Goal: Transaction & Acquisition: Purchase product/service

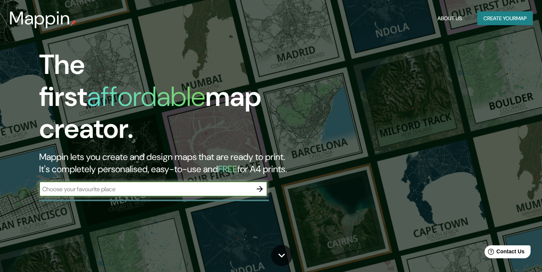
click at [194, 184] on input "text" at bounding box center [145, 188] width 213 height 9
type input "[PERSON_NAME]"
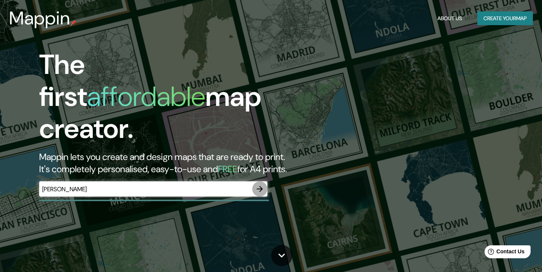
click at [264, 184] on icon "button" at bounding box center [259, 188] width 9 height 9
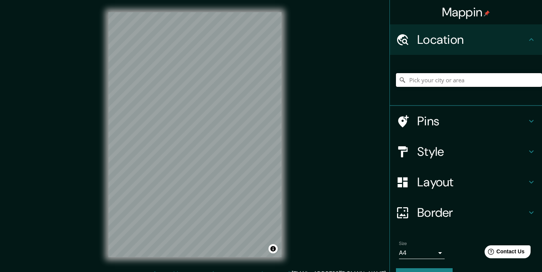
click at [465, 80] on input "Pick your city or area" at bounding box center [469, 80] width 146 height 14
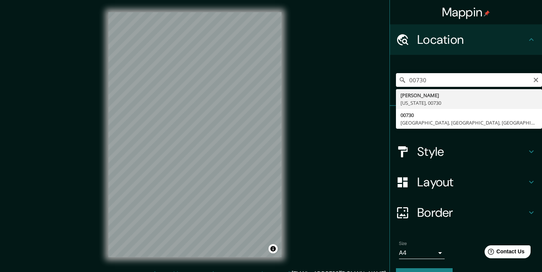
type input "[GEOGRAPHIC_DATA], [US_STATE], 00730"
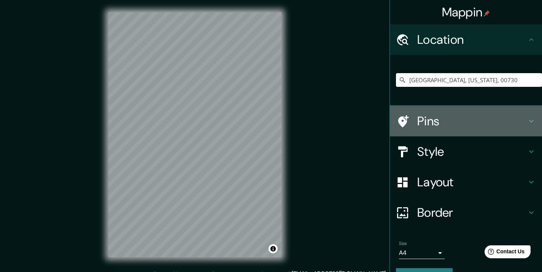
click at [527, 123] on icon at bounding box center [531, 120] width 9 height 9
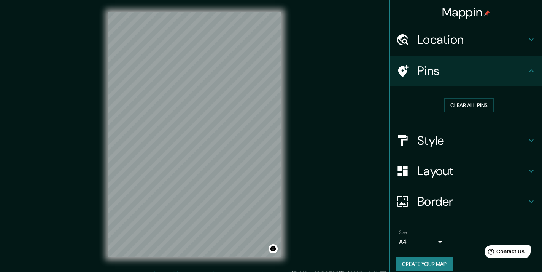
click at [527, 75] on icon at bounding box center [531, 70] width 9 height 9
click at [527, 138] on icon at bounding box center [531, 140] width 9 height 9
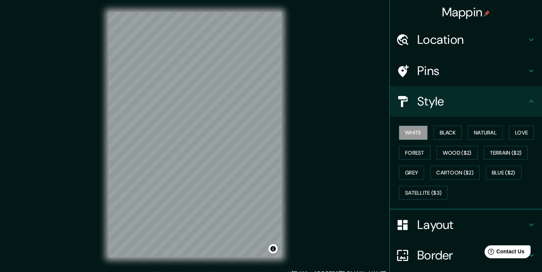
click at [527, 107] on div "Style" at bounding box center [466, 101] width 152 height 30
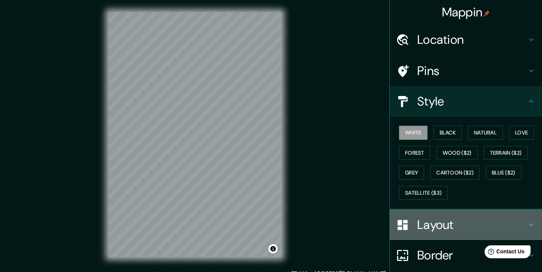
click at [489, 218] on h4 "Layout" at bounding box center [472, 224] width 110 height 15
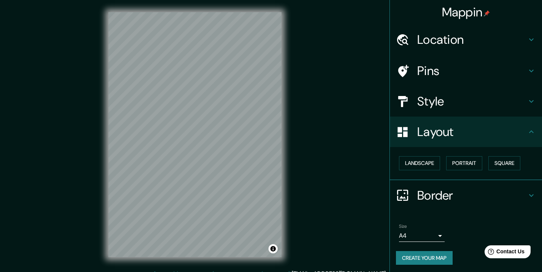
click at [441, 128] on h4 "Layout" at bounding box center [472, 131] width 110 height 15
click at [464, 158] on button "Portrait" at bounding box center [464, 163] width 36 height 14
click at [464, 163] on button "Portrait" at bounding box center [464, 163] width 36 height 14
click at [406, 166] on button "Landscape" at bounding box center [419, 163] width 41 height 14
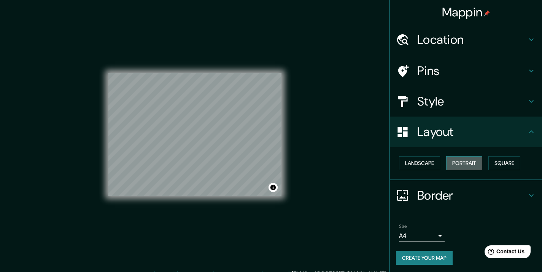
click at [469, 164] on button "Portrait" at bounding box center [464, 163] width 36 height 14
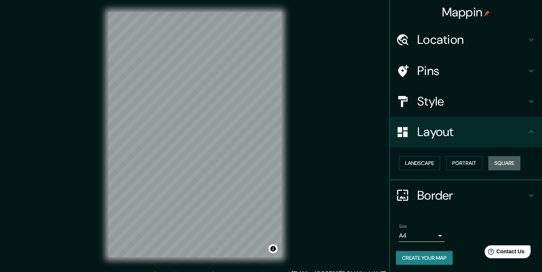
click at [496, 164] on button "Square" at bounding box center [504, 163] width 32 height 14
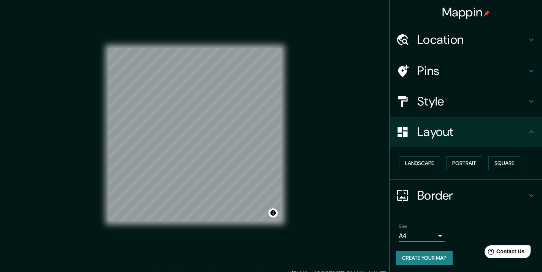
click at [463, 193] on h4 "Border" at bounding box center [472, 194] width 110 height 15
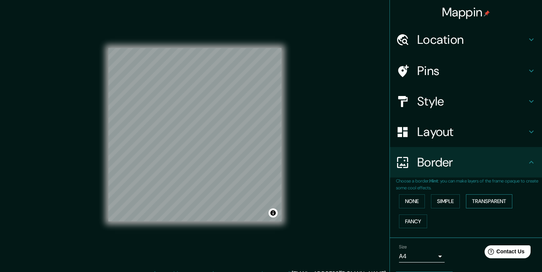
click at [477, 199] on button "Transparent" at bounding box center [489, 201] width 46 height 14
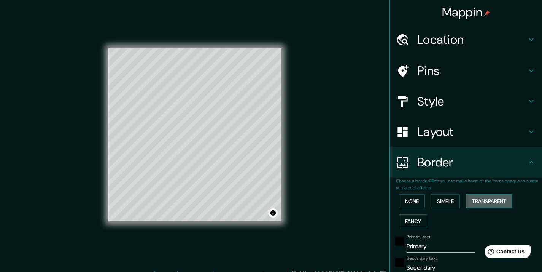
click at [477, 199] on button "Transparent" at bounding box center [489, 201] width 46 height 14
type input "218"
type input "36"
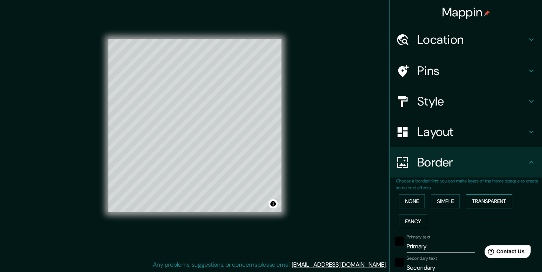
scroll to position [9, 0]
click at [529, 162] on icon at bounding box center [531, 161] width 9 height 9
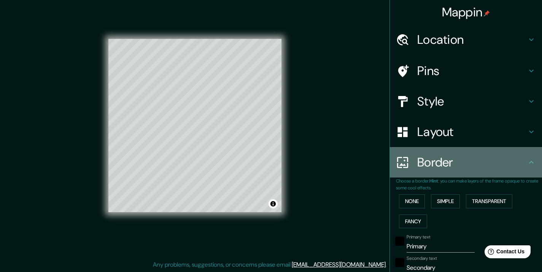
click at [529, 162] on icon at bounding box center [531, 161] width 5 height 3
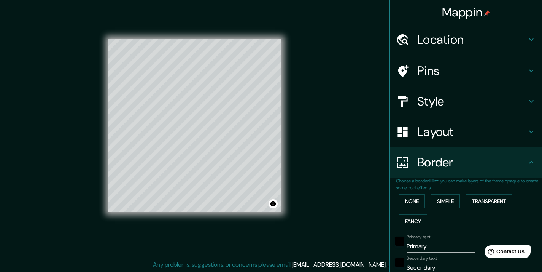
click at [529, 162] on icon at bounding box center [531, 161] width 5 height 3
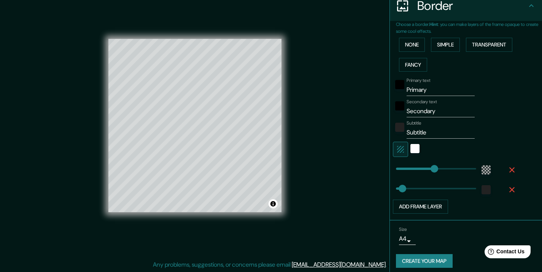
scroll to position [161, 0]
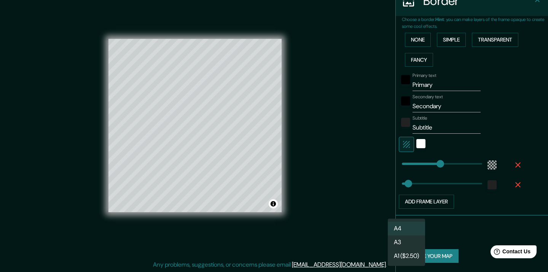
click at [399, 235] on body "Mappin Location [GEOGRAPHIC_DATA], [US_STATE], 00730 Pins Style Layout Border C…" at bounding box center [274, 127] width 548 height 272
click at [461, 238] on div at bounding box center [274, 136] width 548 height 272
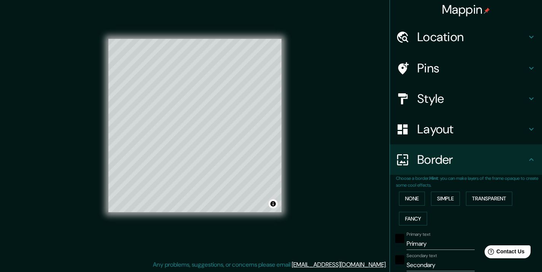
scroll to position [0, 0]
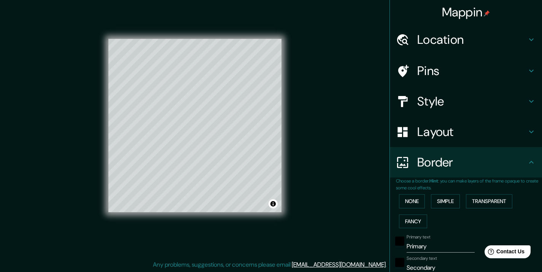
click at [426, 158] on h4 "Border" at bounding box center [472, 161] width 110 height 15
click at [407, 199] on button "None" at bounding box center [412, 201] width 26 height 14
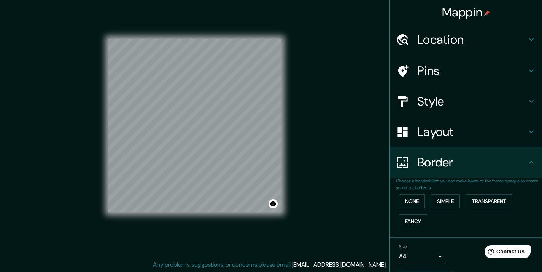
click at [417, 169] on h4 "Border" at bounding box center [472, 161] width 110 height 15
click at [448, 134] on h4 "Layout" at bounding box center [472, 131] width 110 height 15
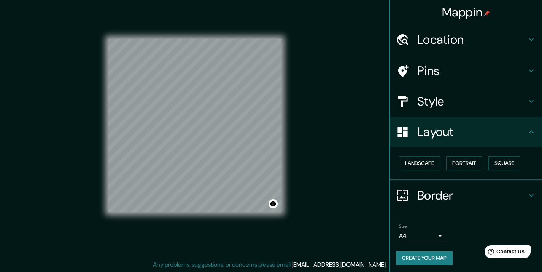
click at [436, 43] on h4 "Location" at bounding box center [472, 39] width 110 height 15
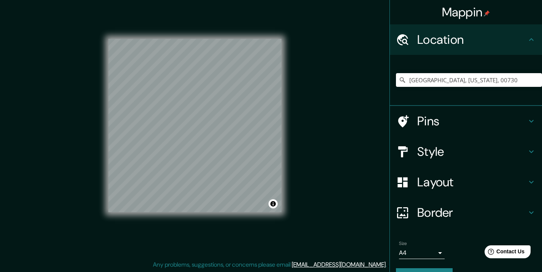
click at [436, 124] on h4 "Pins" at bounding box center [472, 120] width 110 height 15
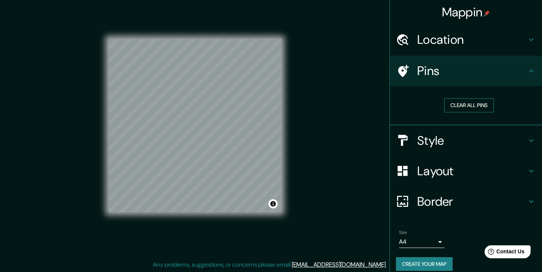
click at [450, 108] on button "Clear all pins" at bounding box center [468, 105] width 49 height 14
click at [445, 72] on h4 "Pins" at bounding box center [472, 70] width 110 height 15
click at [398, 68] on icon at bounding box center [403, 71] width 11 height 12
click at [464, 103] on button "Clear all pins" at bounding box center [468, 105] width 49 height 14
click at [461, 78] on div "Pins" at bounding box center [466, 71] width 152 height 30
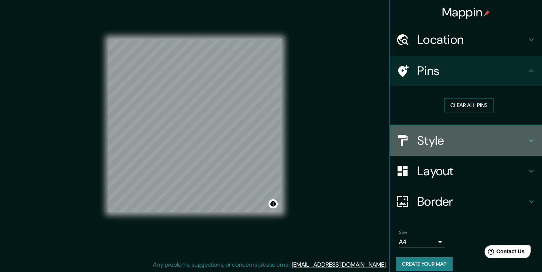
click at [463, 146] on h4 "Style" at bounding box center [472, 140] width 110 height 15
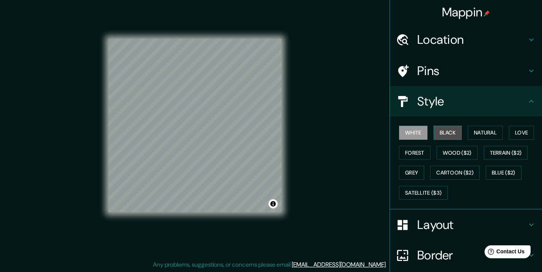
click at [456, 131] on button "Black" at bounding box center [448, 132] width 29 height 14
click at [477, 132] on button "Natural" at bounding box center [485, 132] width 35 height 14
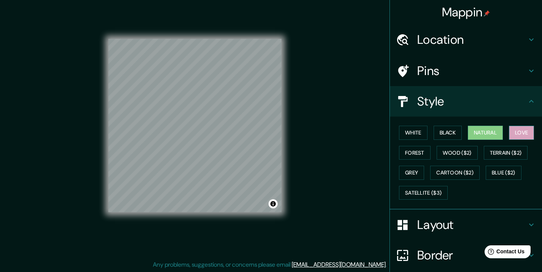
click at [516, 133] on button "Love" at bounding box center [521, 132] width 25 height 14
click at [412, 154] on button "Forest" at bounding box center [415, 153] width 32 height 14
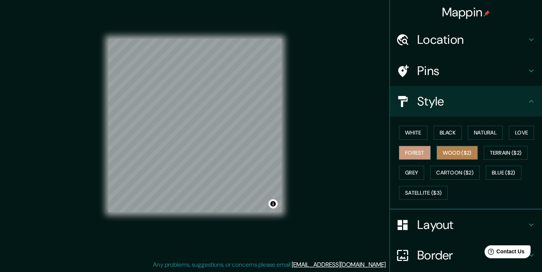
click at [461, 155] on button "Wood ($2)" at bounding box center [457, 153] width 41 height 14
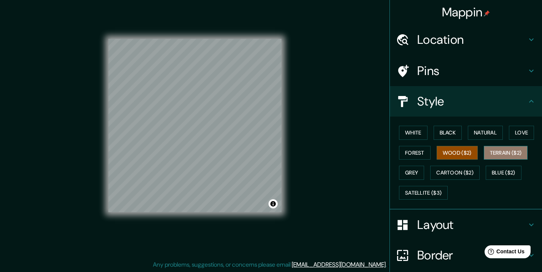
click at [488, 152] on button "Terrain ($2)" at bounding box center [506, 153] width 44 height 14
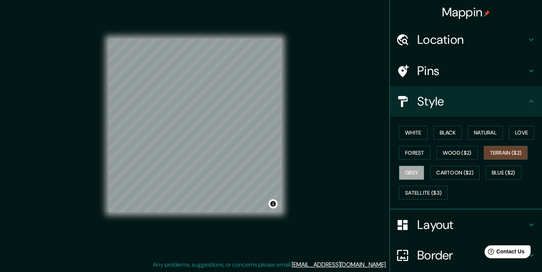
click at [410, 173] on button "Grey" at bounding box center [411, 172] width 25 height 14
click at [439, 173] on button "Cartoon ($2)" at bounding box center [454, 172] width 49 height 14
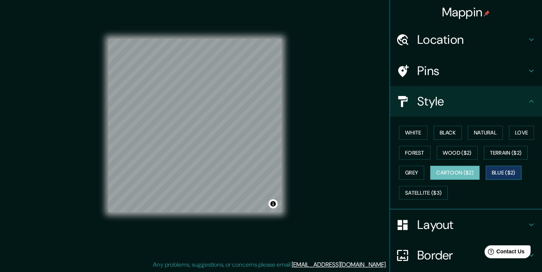
click at [488, 170] on button "Blue ($2)" at bounding box center [504, 172] width 36 height 14
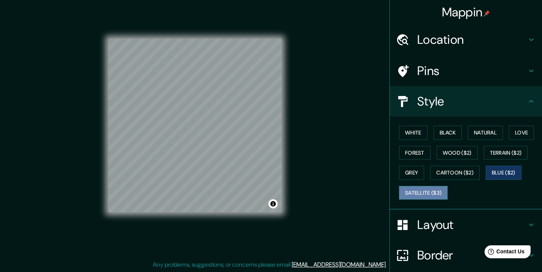
click at [424, 189] on button "Satellite ($3)" at bounding box center [423, 193] width 49 height 14
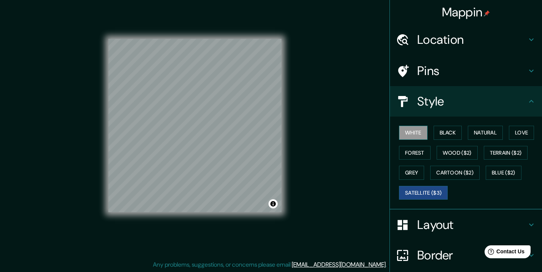
click at [412, 137] on button "White" at bounding box center [413, 132] width 29 height 14
click at [274, 203] on button "Toggle attribution" at bounding box center [272, 203] width 9 height 9
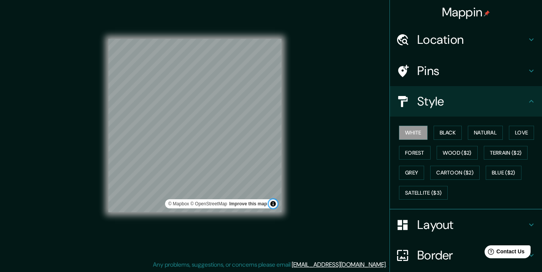
click at [274, 203] on button "Toggle attribution" at bounding box center [272, 203] width 9 height 9
